Goal: Transaction & Acquisition: Purchase product/service

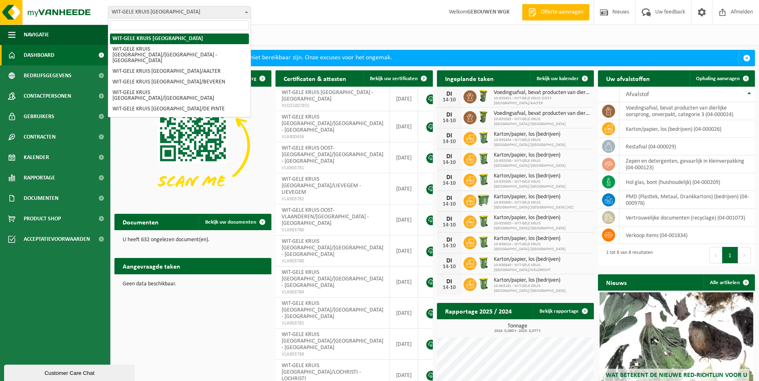
click at [203, 10] on span "WIT-GELE KRUIS [GEOGRAPHIC_DATA]" at bounding box center [179, 12] width 142 height 11
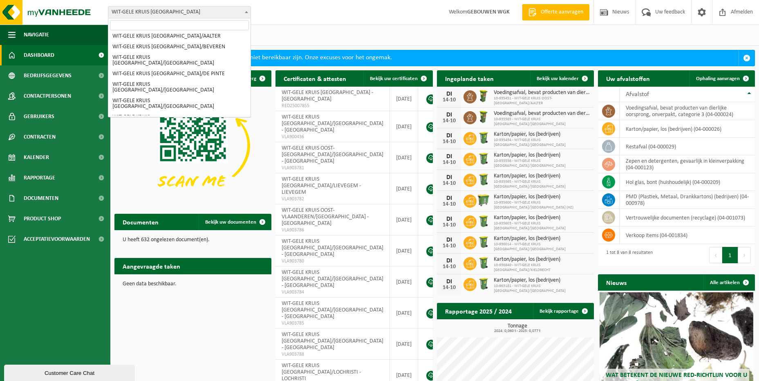
scroll to position [82, 0]
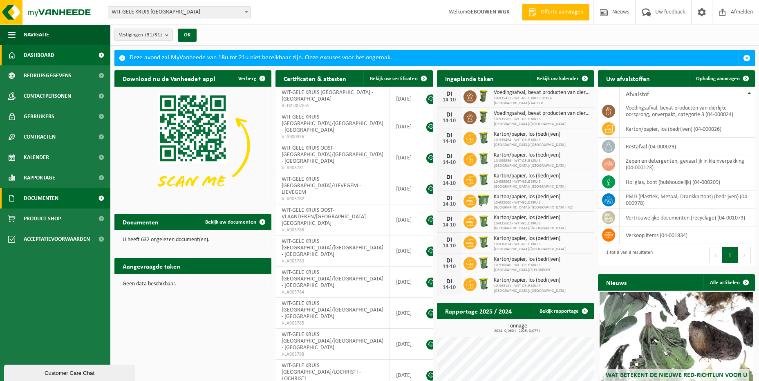
click at [51, 193] on span "Documenten" at bounding box center [41, 198] width 35 height 20
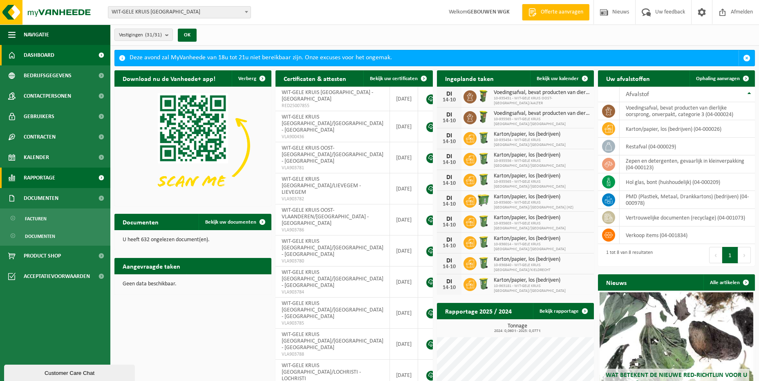
click at [45, 182] on span "Rapportage" at bounding box center [39, 178] width 31 height 20
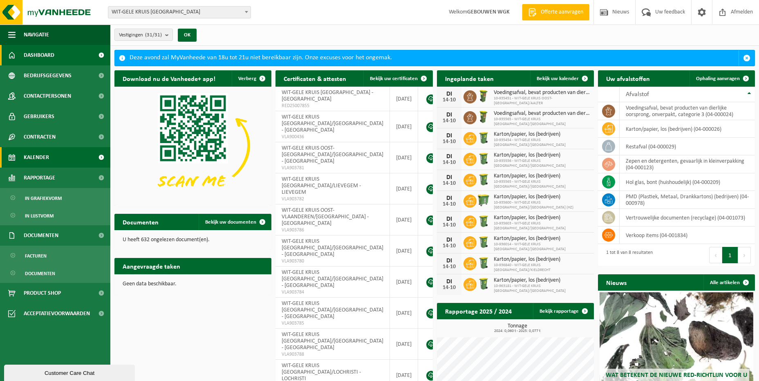
click at [45, 163] on span "Kalender" at bounding box center [36, 157] width 25 height 20
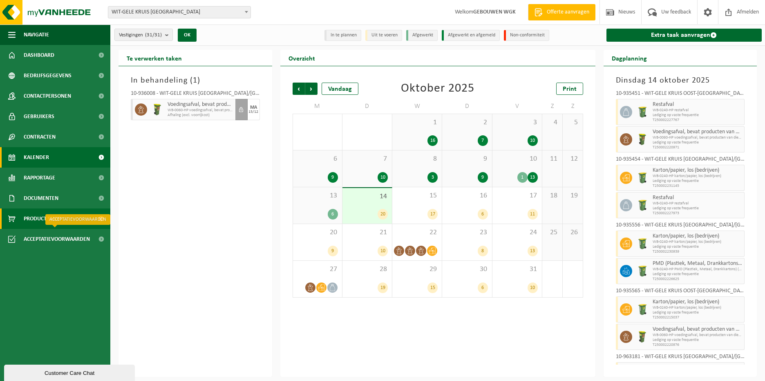
click at [63, 218] on link "Product Shop" at bounding box center [55, 218] width 110 height 20
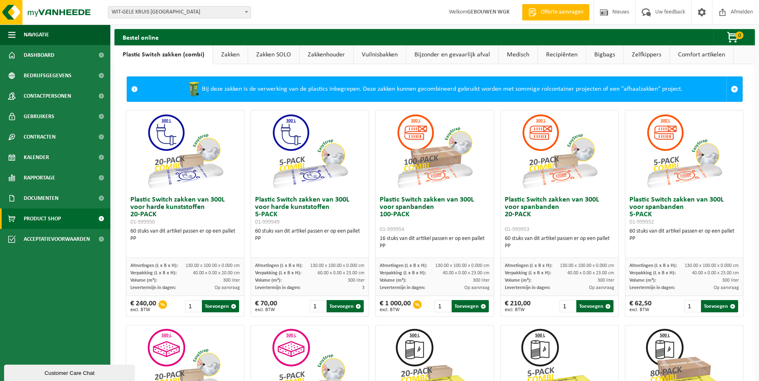
click at [374, 56] on link "Vuilnisbakken" at bounding box center [379, 54] width 52 height 19
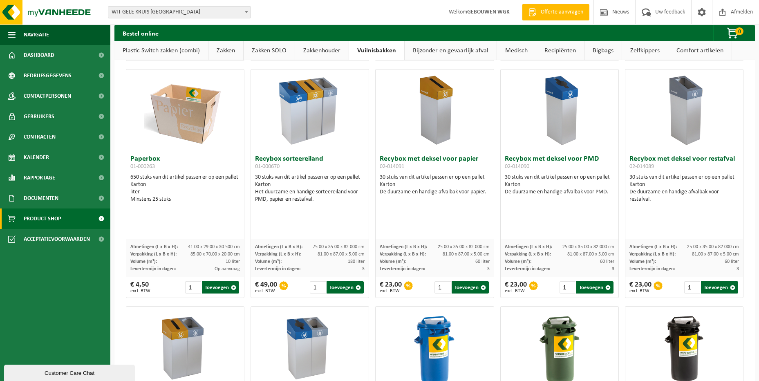
scroll to position [245, 0]
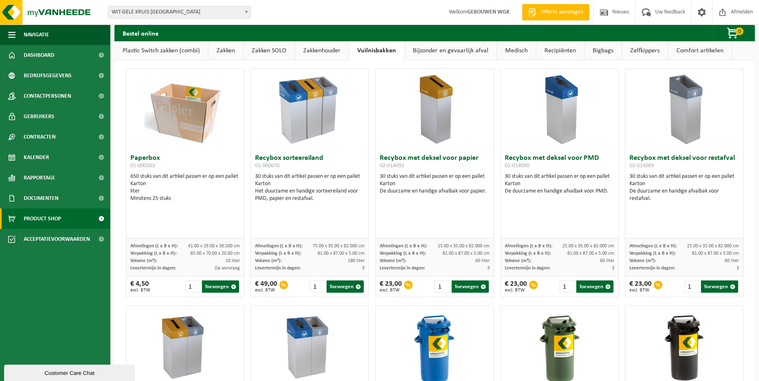
click at [185, 123] on img at bounding box center [185, 110] width 82 height 82
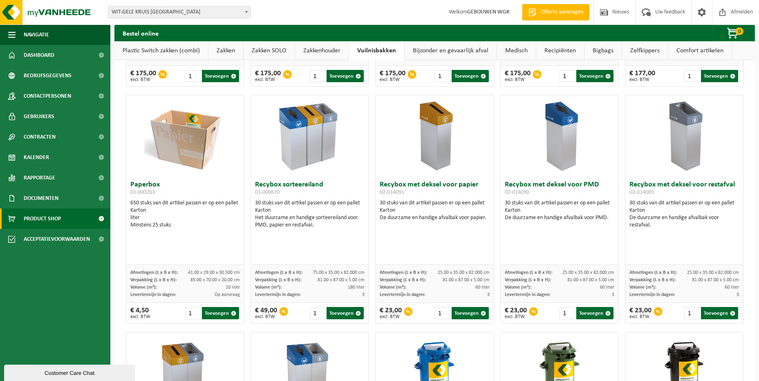
scroll to position [204, 0]
